Goal: Task Accomplishment & Management: Manage account settings

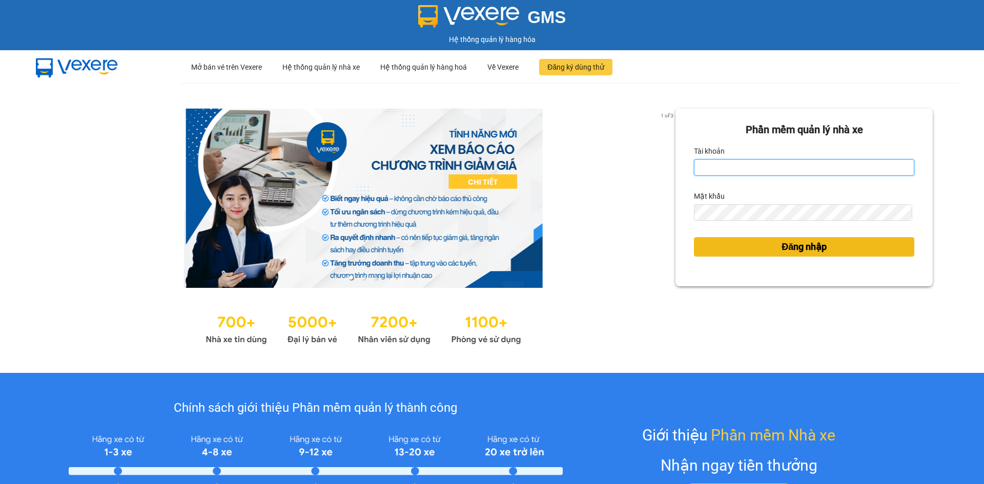
type input "[PERSON_NAME].hungvi"
click at [746, 248] on button "Đăng nhập" at bounding box center [804, 246] width 220 height 19
